Goal: Information Seeking & Learning: Learn about a topic

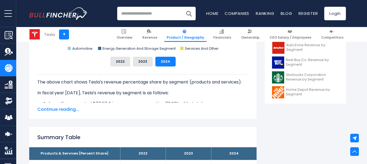
scroll to position [252, 0]
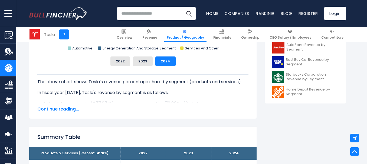
click at [71, 108] on span "Continue reading..." at bounding box center [142, 109] width 211 height 6
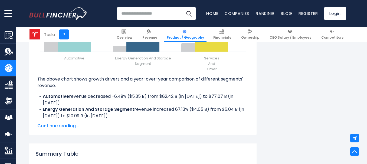
scroll to position [778, 0]
click at [65, 125] on span "Continue reading..." at bounding box center [142, 126] width 211 height 6
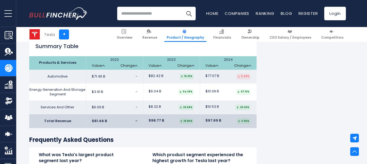
scroll to position [890, 0]
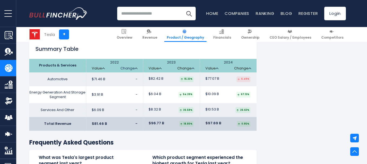
click at [135, 68] on img at bounding box center [136, 69] width 3 height 2
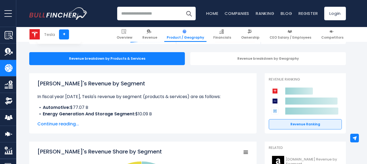
scroll to position [50, 0]
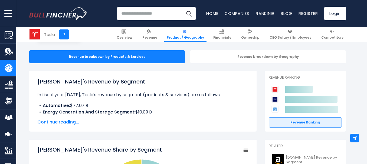
click at [63, 122] on span "Continue reading..." at bounding box center [142, 122] width 211 height 6
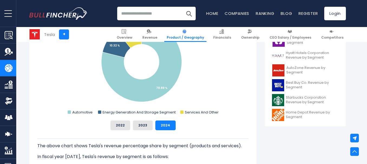
scroll to position [229, 0]
click at [143, 124] on button "2023" at bounding box center [143, 125] width 20 height 10
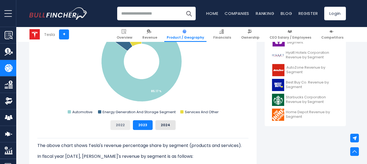
click at [122, 127] on button "2022" at bounding box center [120, 125] width 20 height 10
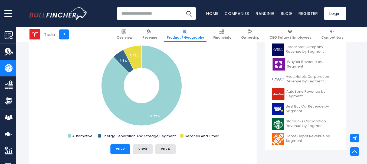
scroll to position [206, 0]
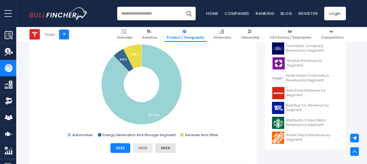
click at [141, 148] on button "2023" at bounding box center [143, 148] width 20 height 10
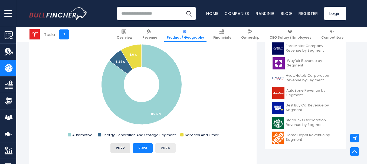
click at [163, 150] on button "2024" at bounding box center [165, 148] width 20 height 10
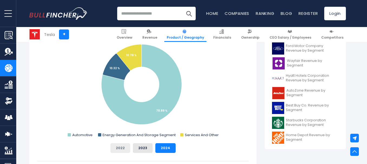
click at [122, 150] on button "2022" at bounding box center [120, 148] width 20 height 10
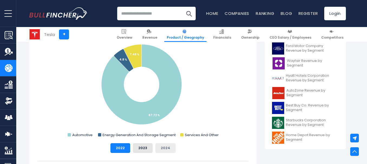
click at [159, 150] on button "2024" at bounding box center [165, 148] width 20 height 10
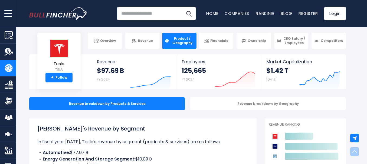
scroll to position [0, 0]
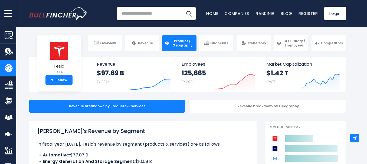
click at [71, 29] on body "Overview Revenue Product / Geography" at bounding box center [183, 82] width 367 height 164
click at [29, 32] on body "Overview Revenue Product / Geography" at bounding box center [183, 82] width 367 height 164
click at [99, 25] on div "Recent searches Trending searches Apple Overview" at bounding box center [187, 13] width 317 height 27
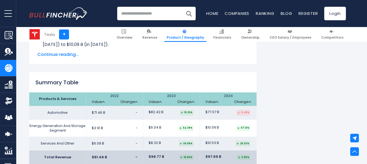
scroll to position [800, 0]
